Goal: Task Accomplishment & Management: Complete application form

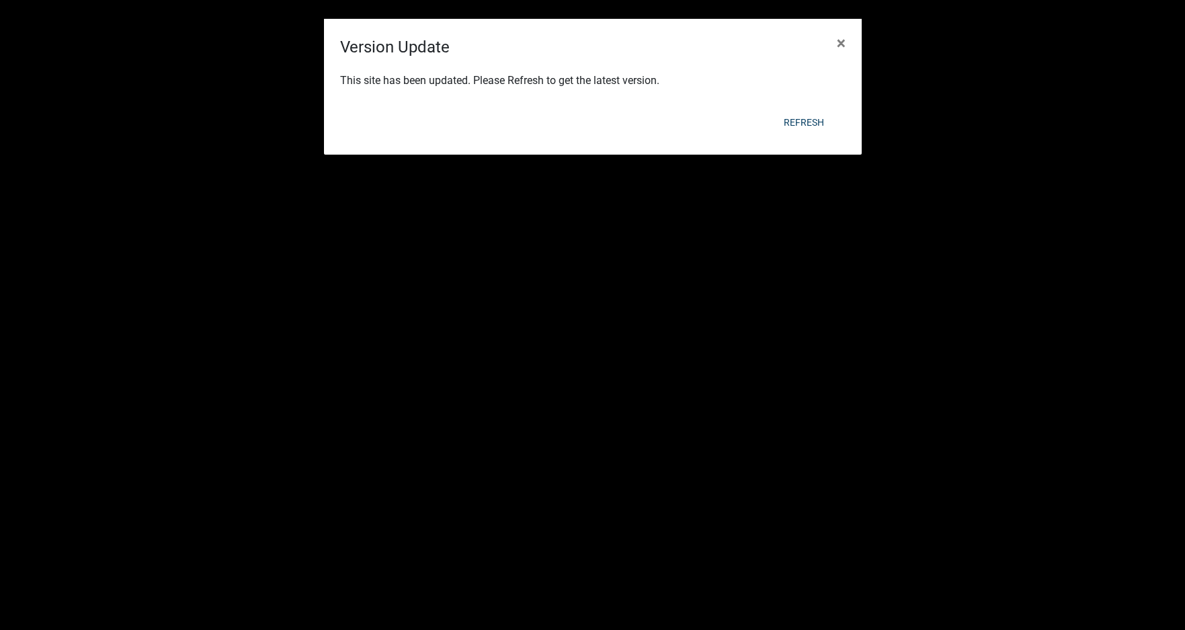
click at [797, 107] on div "Refresh" at bounding box center [680, 122] width 331 height 35
click at [802, 116] on button "Refresh" at bounding box center [804, 122] width 62 height 24
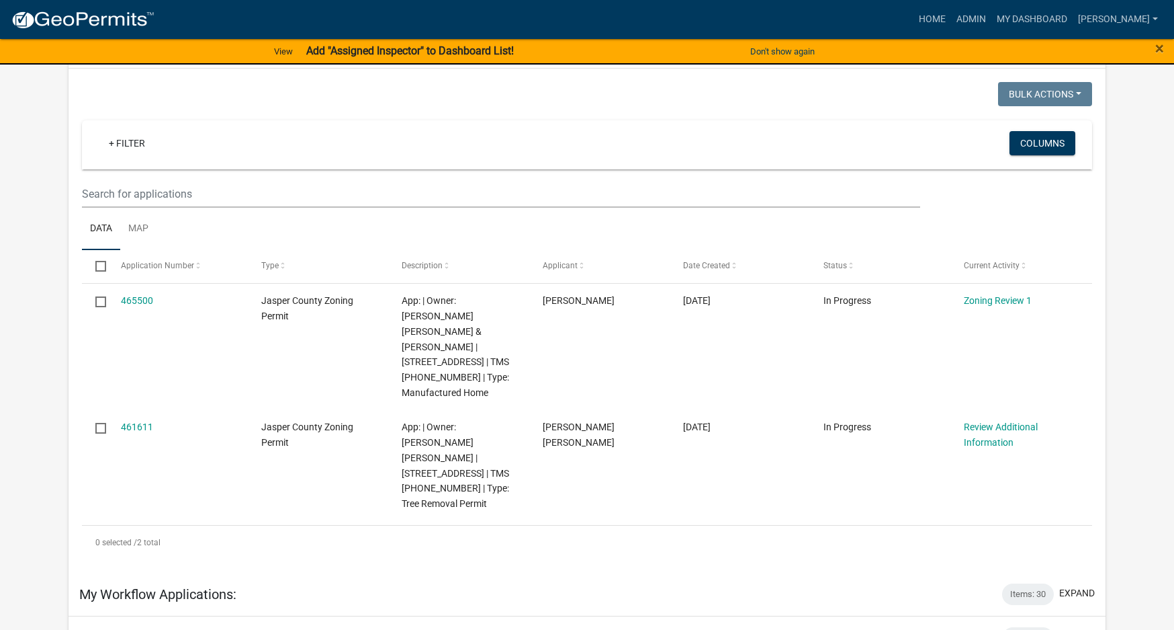
scroll to position [134, 0]
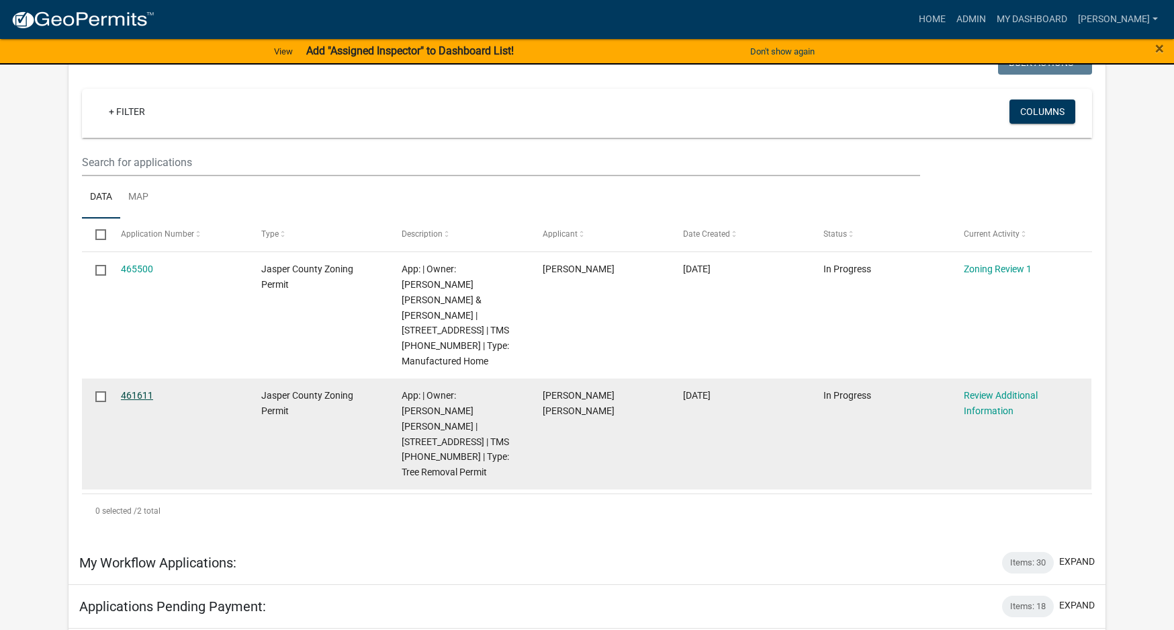
click at [146, 390] on link "461611" at bounding box center [137, 395] width 32 height 11
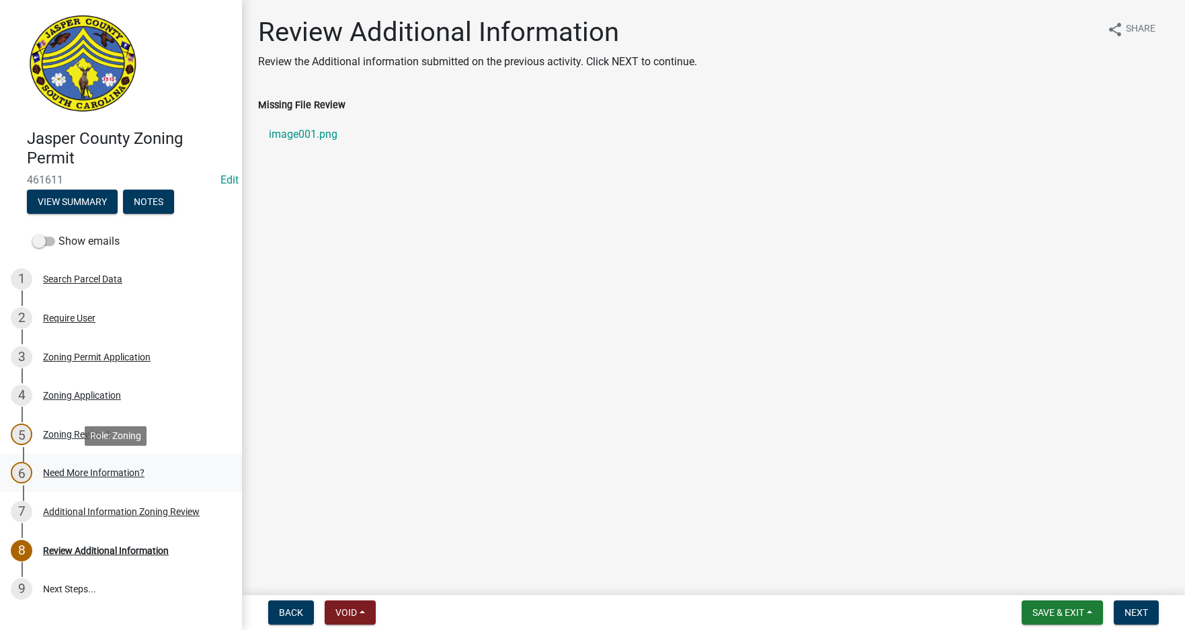
click at [89, 474] on div "Need More Information?" at bounding box center [93, 472] width 101 height 9
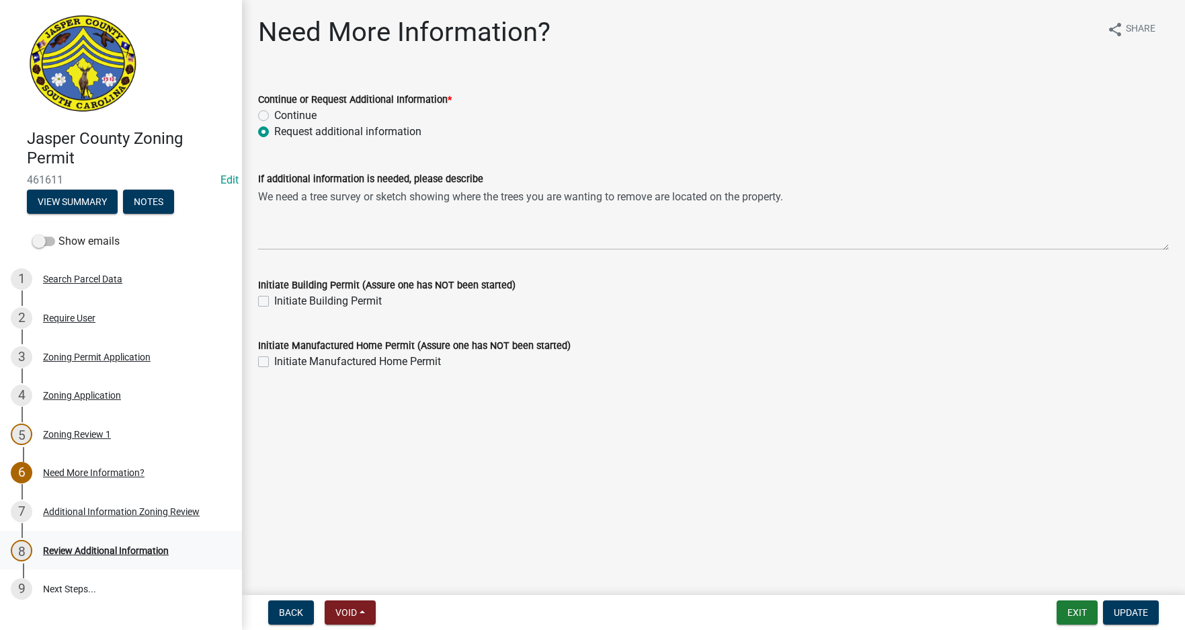
click at [103, 548] on div "Review Additional Information" at bounding box center [106, 550] width 126 height 9
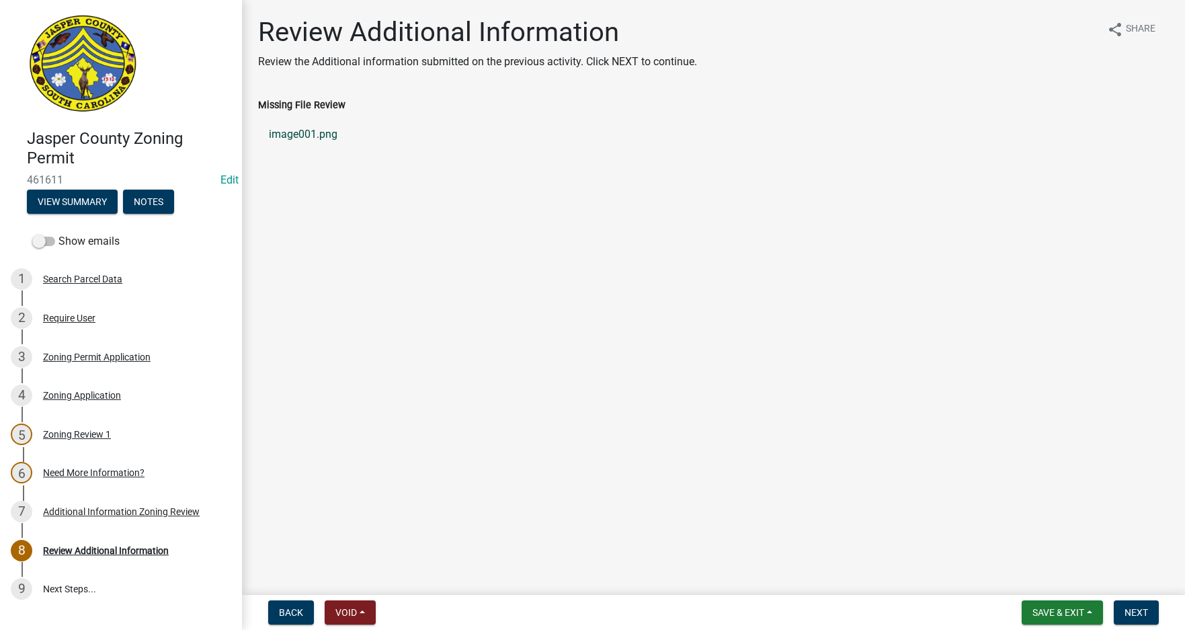
click at [308, 130] on link "image001.png" at bounding box center [713, 134] width 910 height 32
click at [89, 352] on div "Zoning Permit Application" at bounding box center [97, 356] width 108 height 9
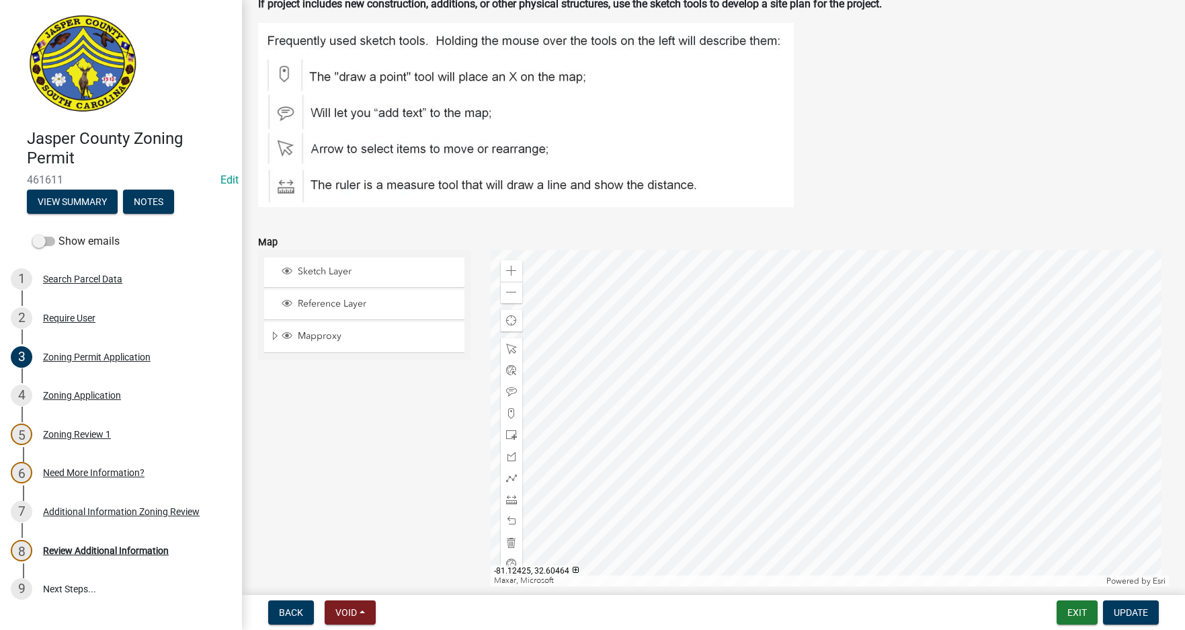
scroll to position [1814, 0]
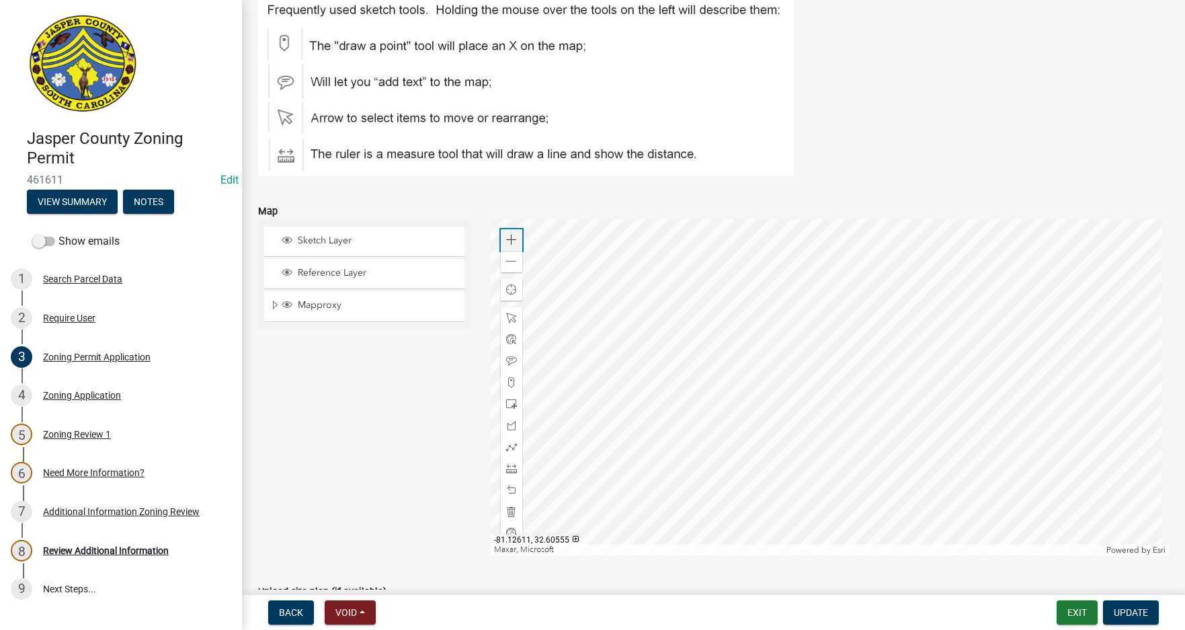
click at [512, 239] on span at bounding box center [511, 239] width 11 height 11
click at [271, 302] on span "Expand" at bounding box center [274, 305] width 11 height 13
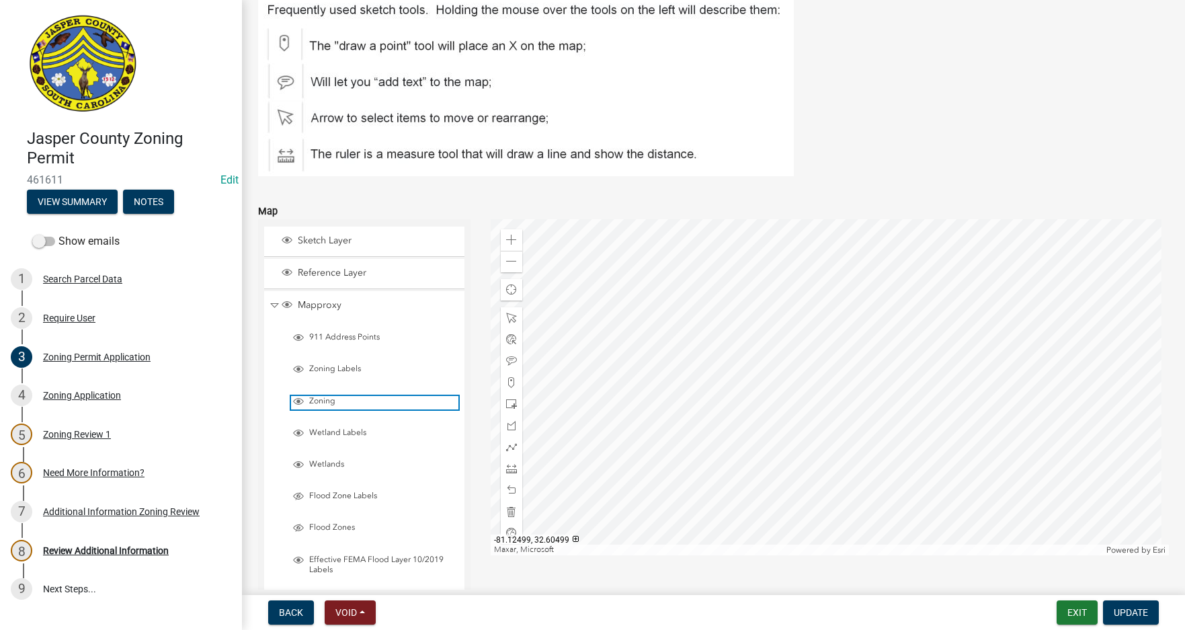
click at [295, 399] on span "Layer List" at bounding box center [298, 401] width 11 height 11
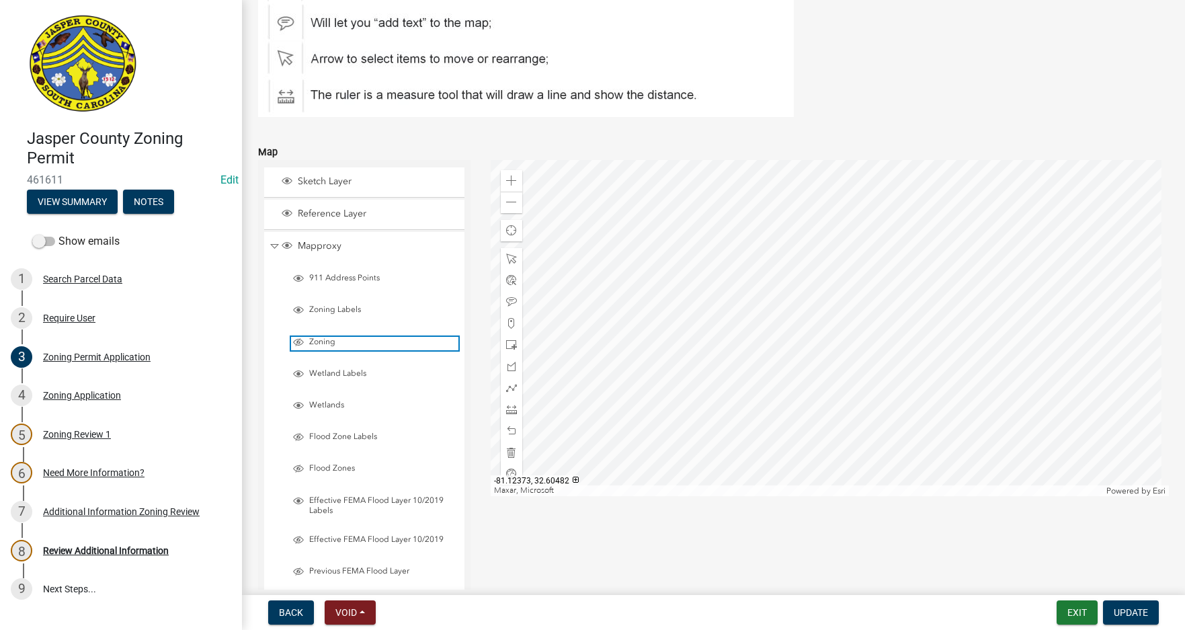
scroll to position [1893, 0]
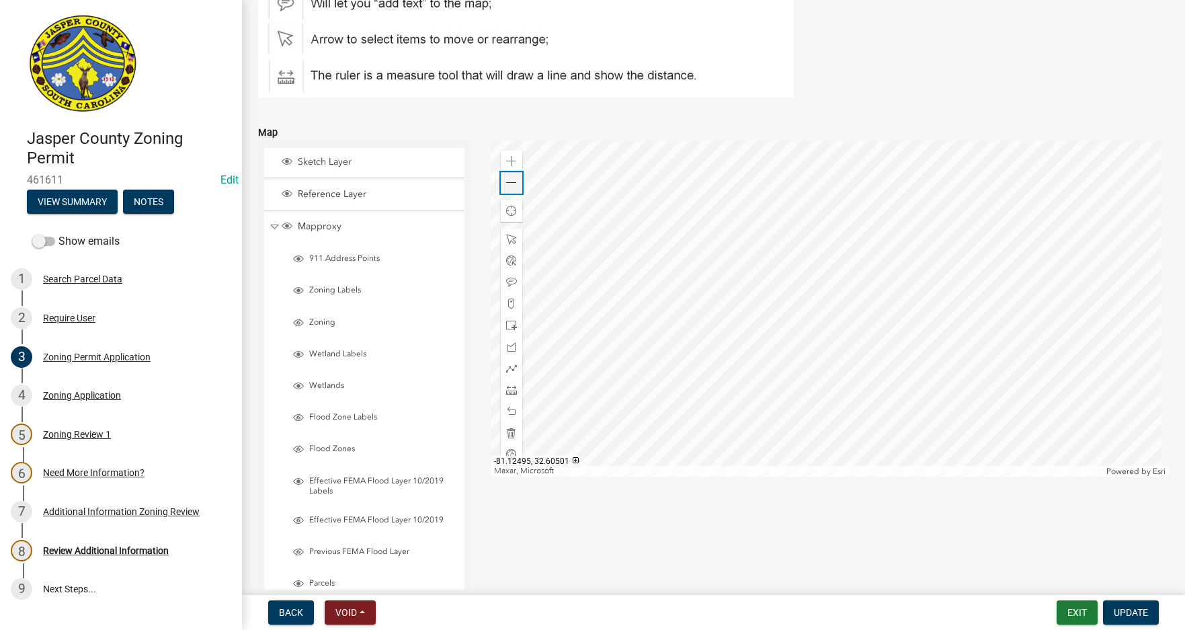
click at [513, 181] on span at bounding box center [511, 182] width 11 height 11
click at [97, 552] on div "Review Additional Information" at bounding box center [106, 550] width 126 height 9
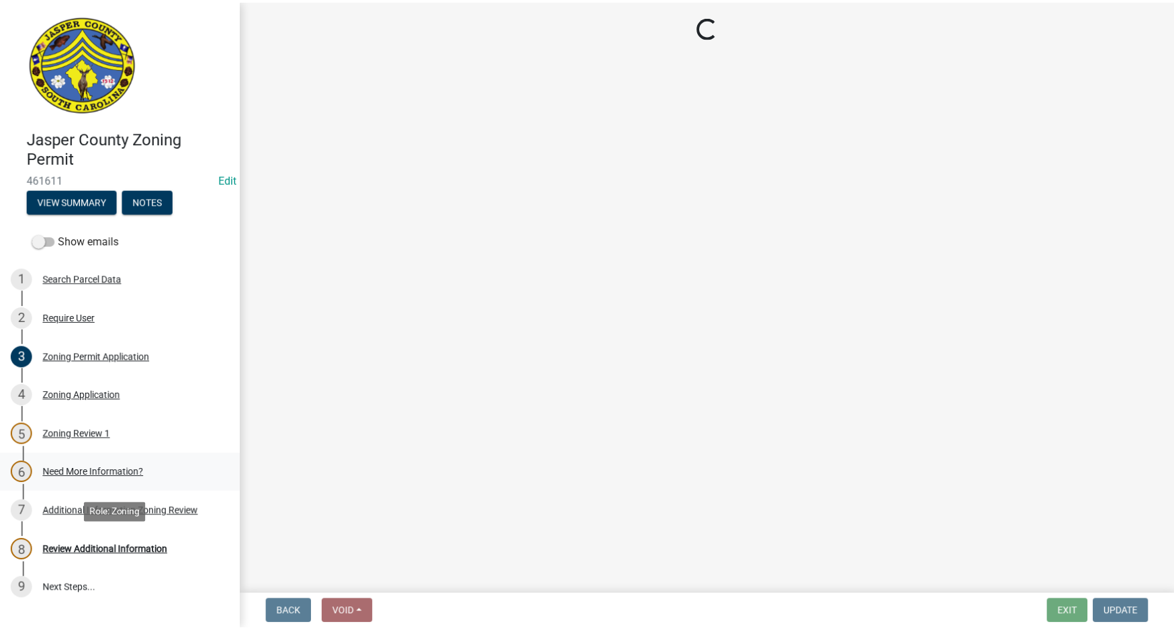
scroll to position [0, 0]
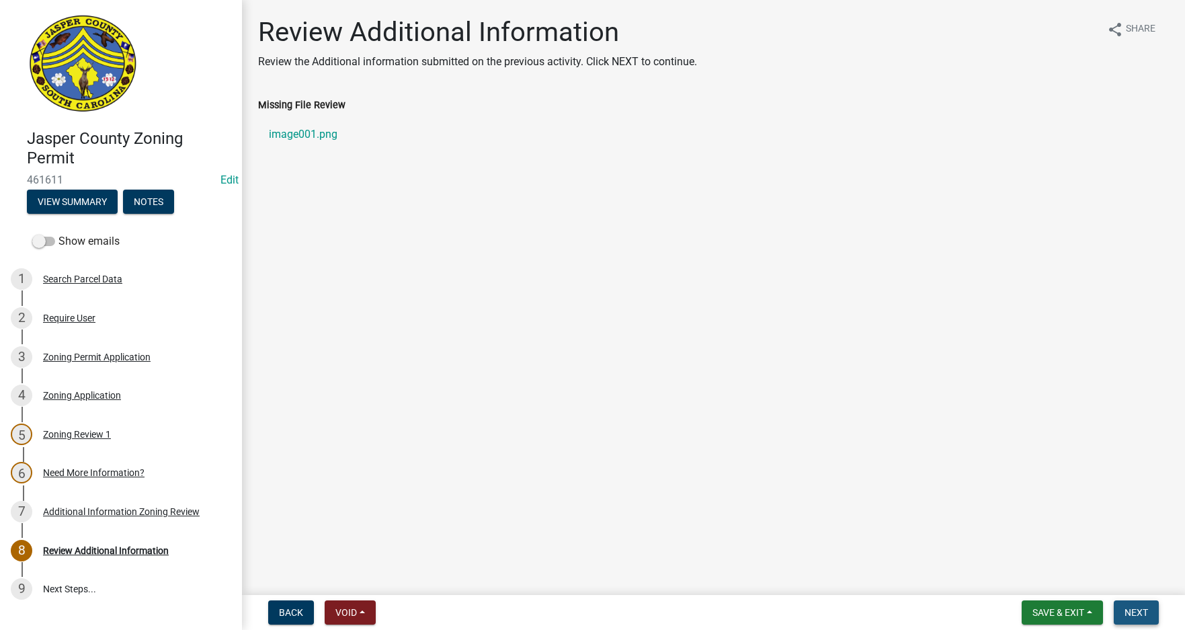
click at [1139, 613] on span "Next" at bounding box center [1136, 612] width 24 height 11
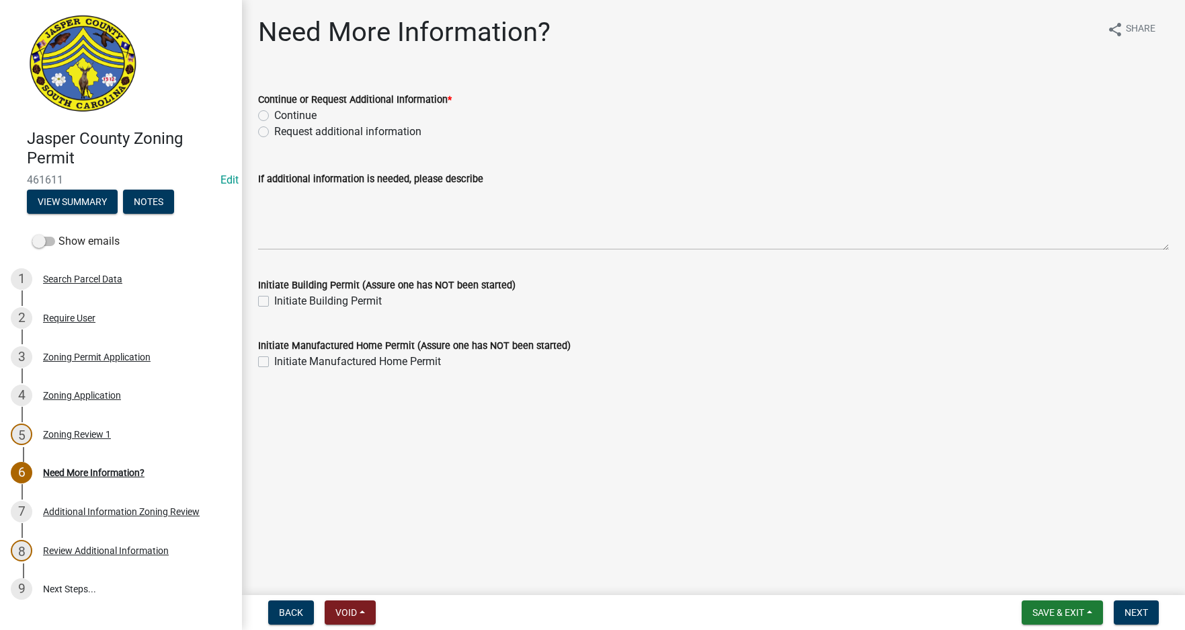
click at [274, 130] on label "Request additional information" at bounding box center [347, 132] width 147 height 16
click at [274, 130] on input "Request additional information" at bounding box center [278, 128] width 9 height 9
radio input "true"
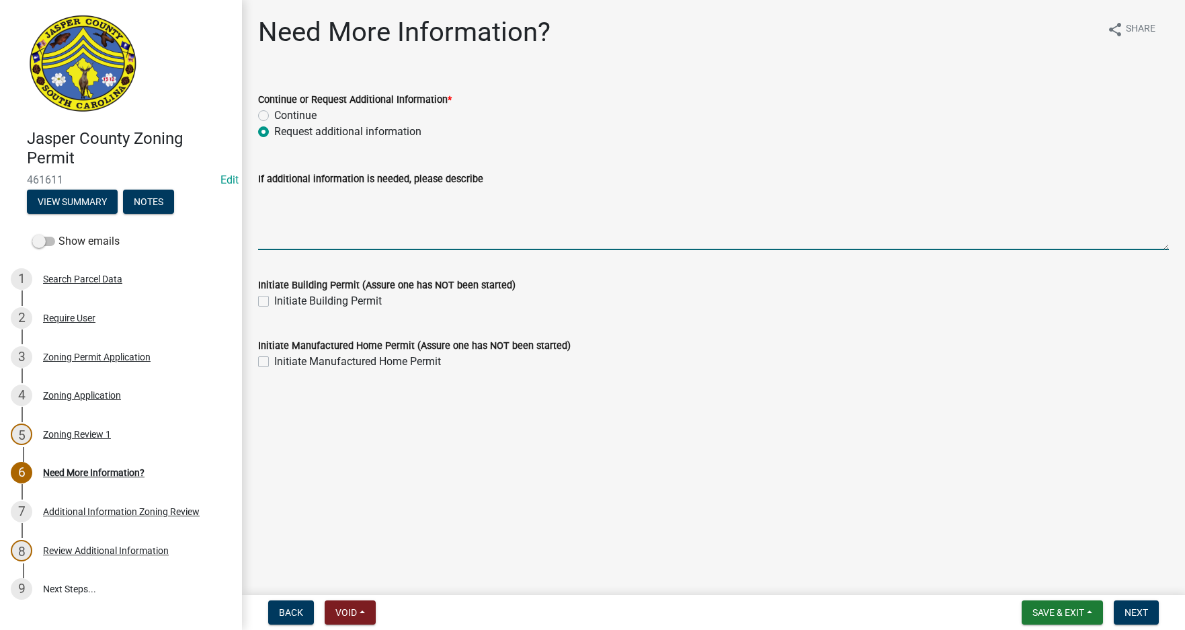
click at [296, 198] on textarea "If additional information is needed, please describe" at bounding box center [713, 218] width 910 height 63
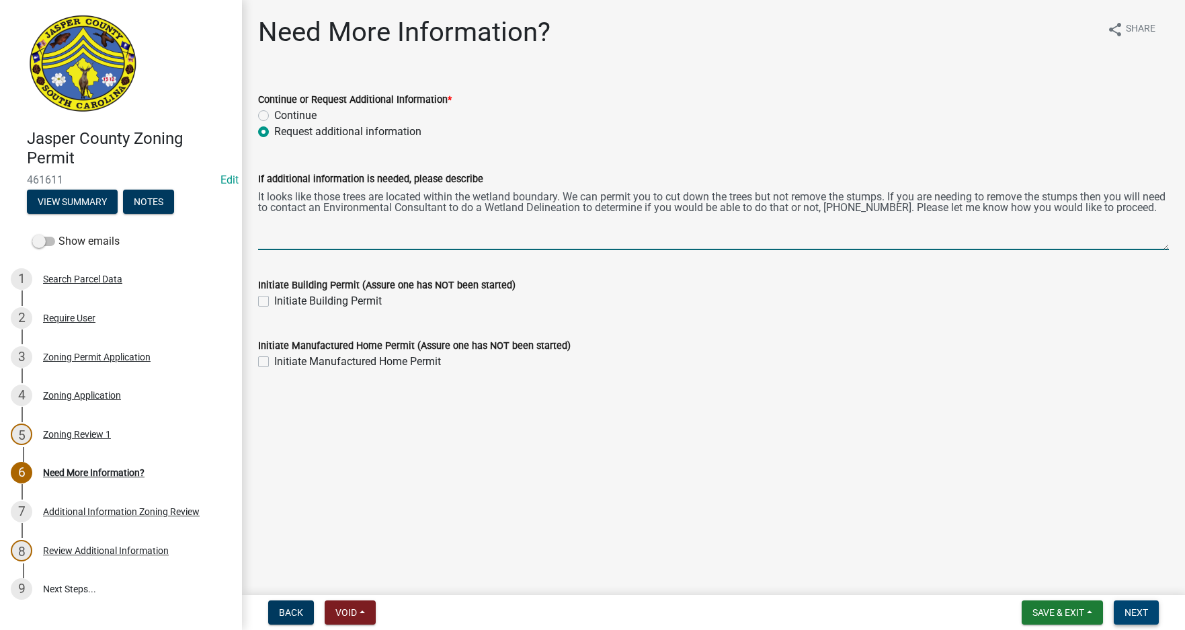
type textarea "It looks like those trees are located within the wetland boundary. We can permi…"
click at [1142, 605] on button "Next" at bounding box center [1135, 612] width 45 height 24
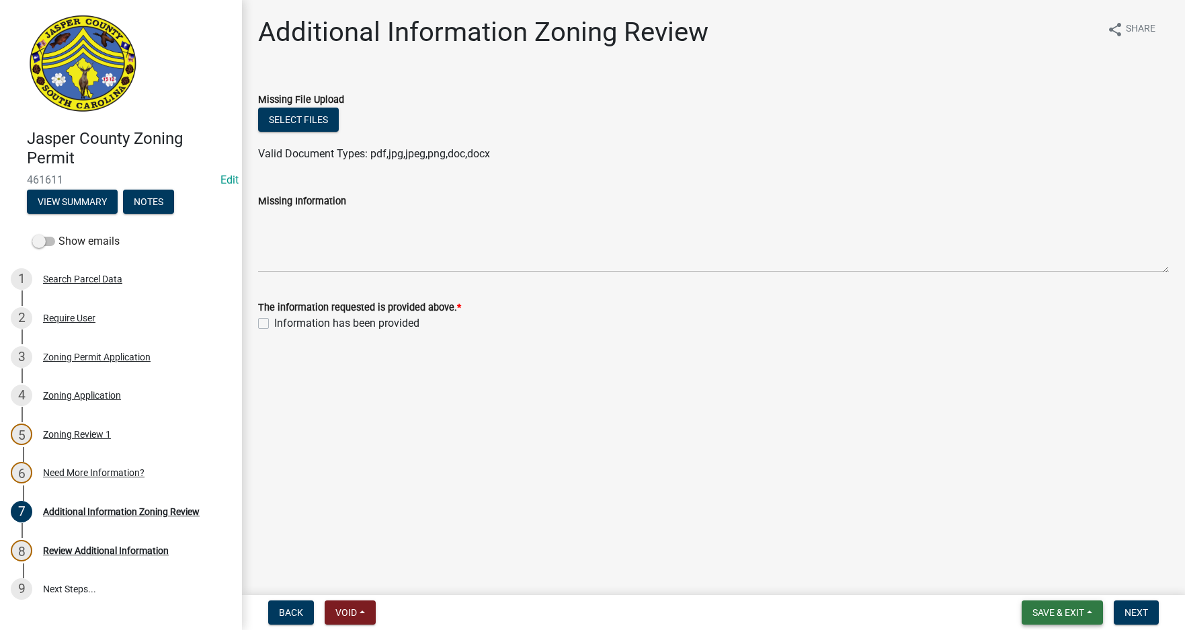
click at [1055, 609] on span "Save & Exit" at bounding box center [1058, 612] width 52 height 11
click at [1039, 577] on button "Save & Exit" at bounding box center [1049, 577] width 108 height 32
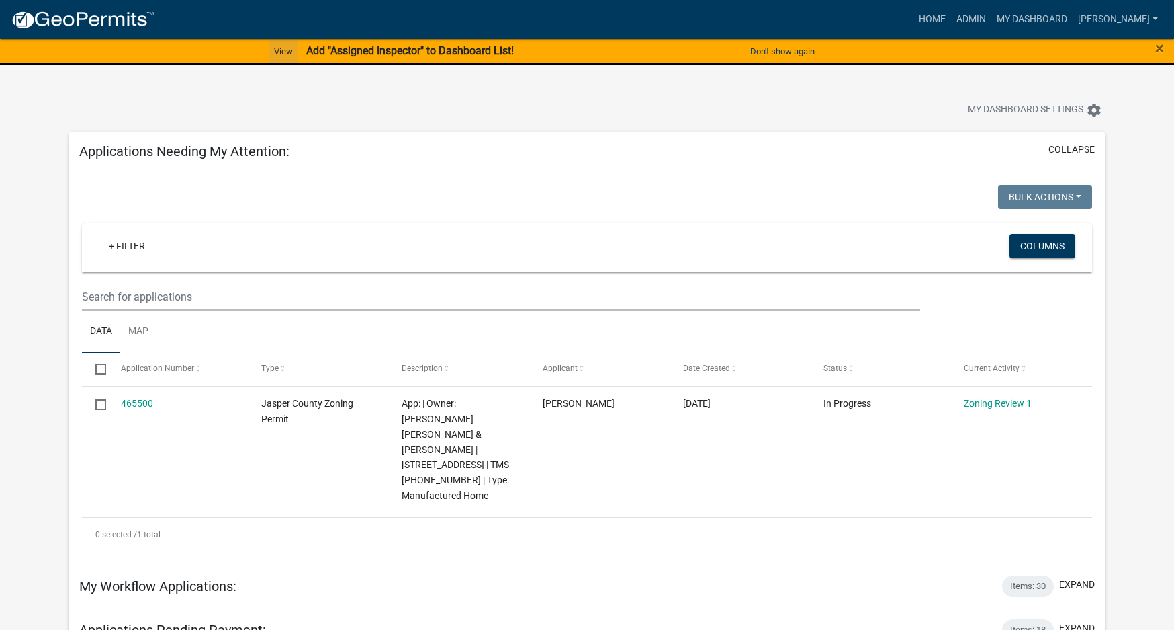
click at [273, 50] on link "View" at bounding box center [284, 51] width 30 height 22
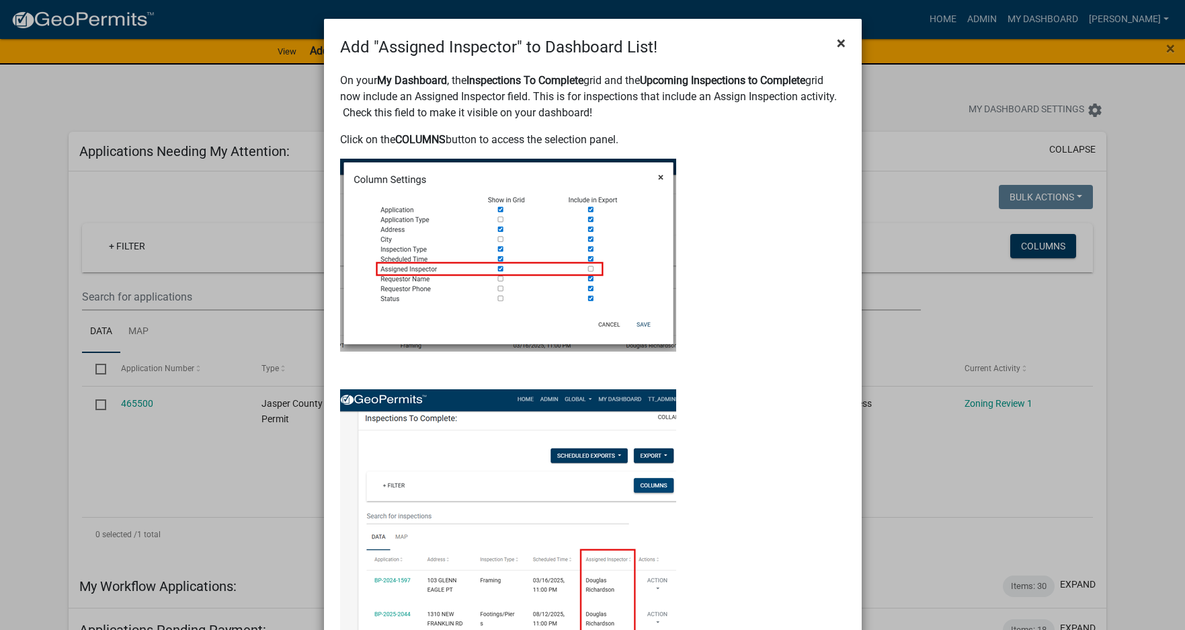
click at [837, 44] on span "×" at bounding box center [841, 43] width 9 height 19
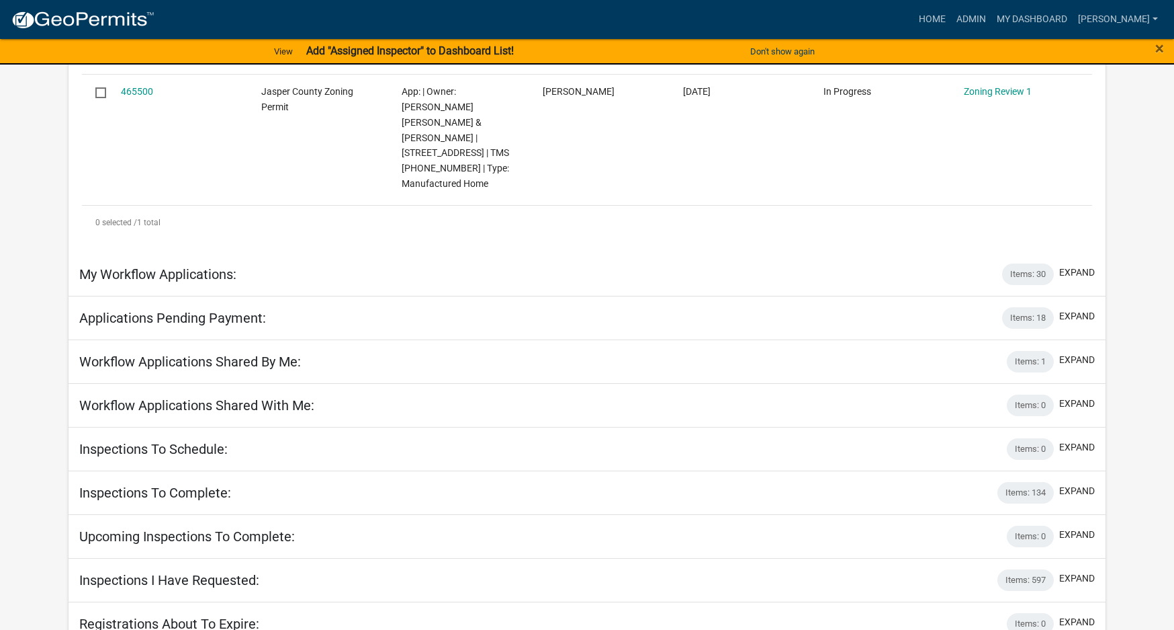
scroll to position [336, 0]
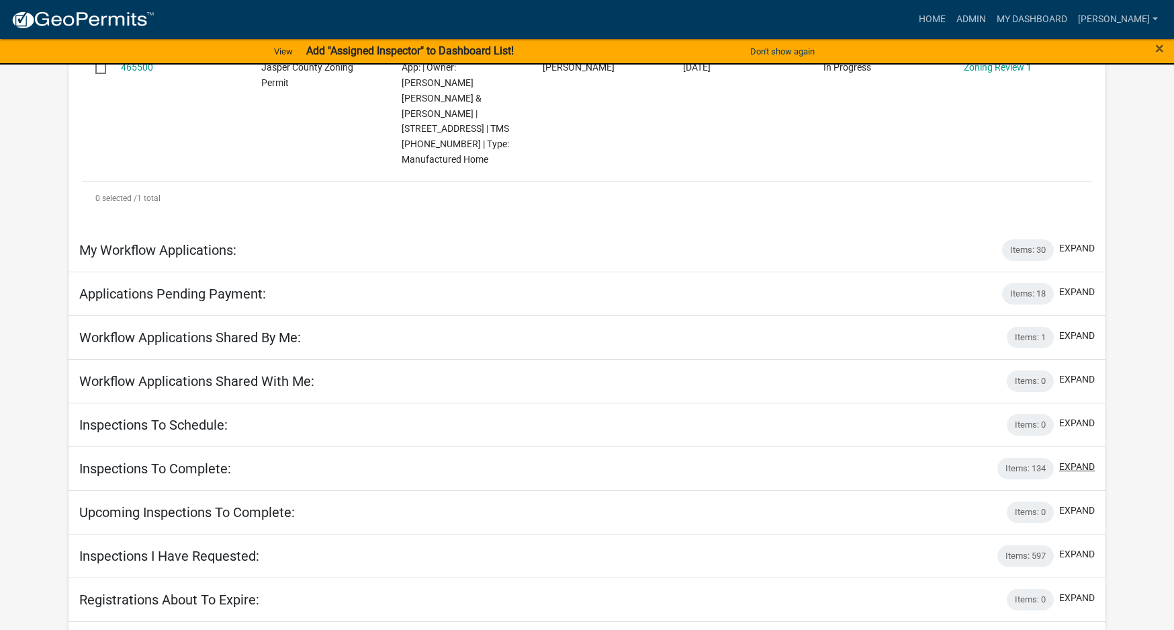
click at [1076, 460] on button "expand" at bounding box center [1078, 467] width 36 height 14
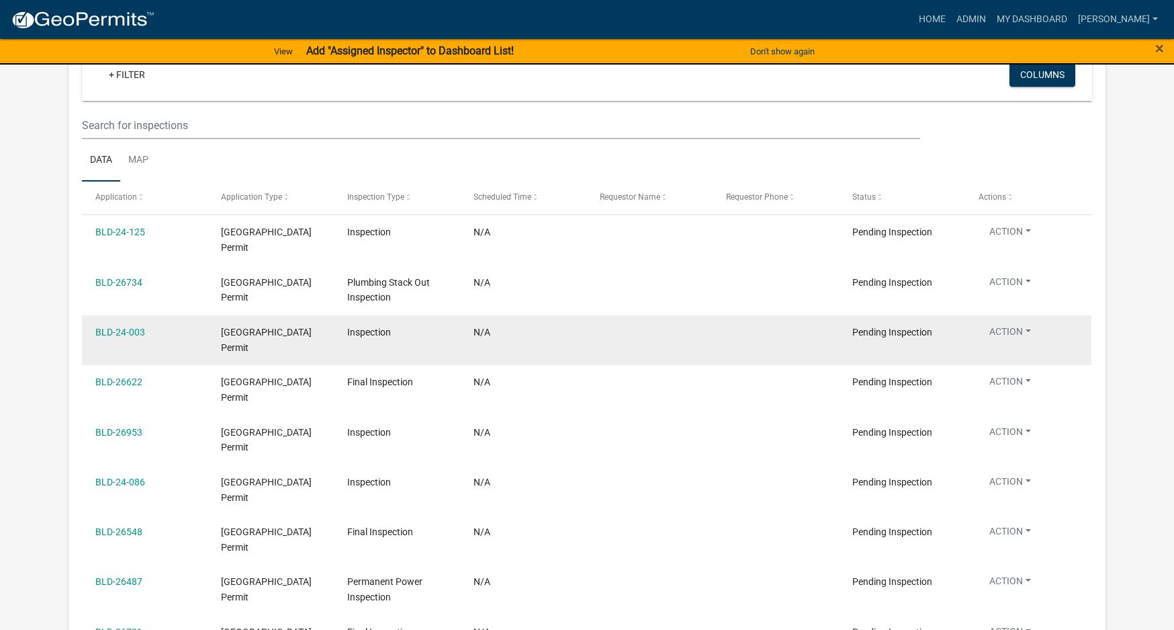
scroll to position [806, 0]
